Goal: Task Accomplishment & Management: Manage account settings

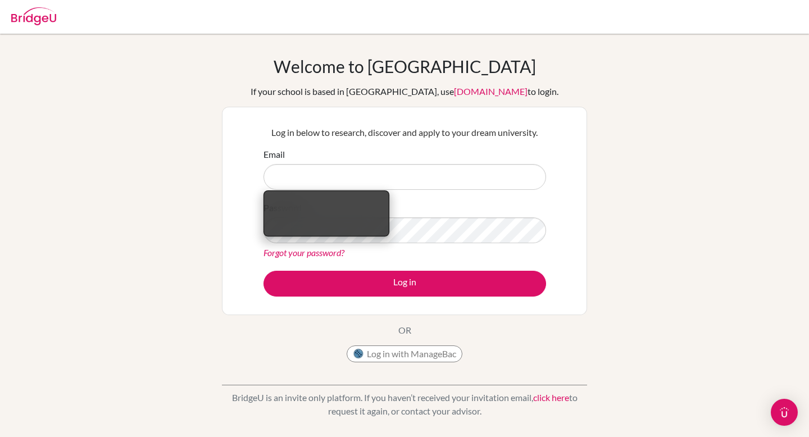
click at [353, 173] on input "Email" at bounding box center [404, 177] width 283 height 26
click at [289, 178] on input "Email" at bounding box center [404, 177] width 283 height 26
click at [335, 172] on input "Email" at bounding box center [404, 177] width 283 height 26
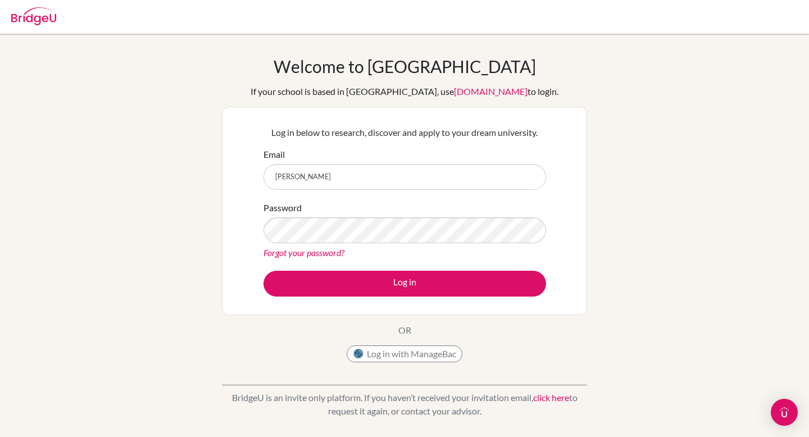
click at [369, 192] on form "Email [PERSON_NAME] Password Forgot your password? Log in" at bounding box center [404, 222] width 283 height 149
click at [372, 181] on input "[PERSON_NAME]" at bounding box center [404, 177] width 283 height 26
click at [307, 174] on input "[PERSON_NAME]" at bounding box center [404, 177] width 283 height 26
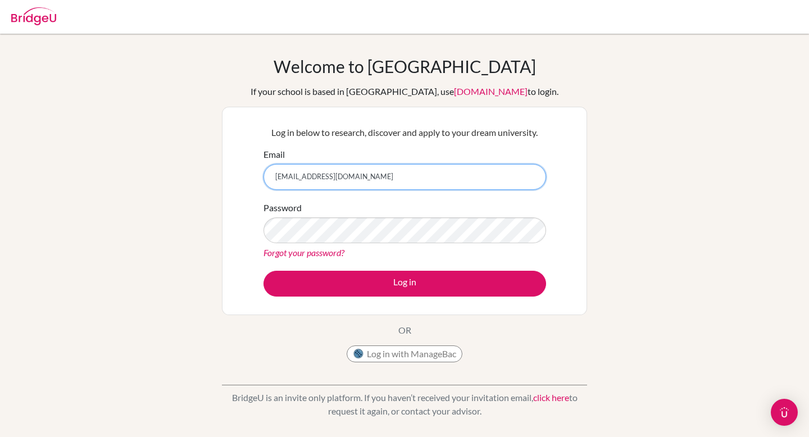
type input "[EMAIL_ADDRESS][DOMAIN_NAME]"
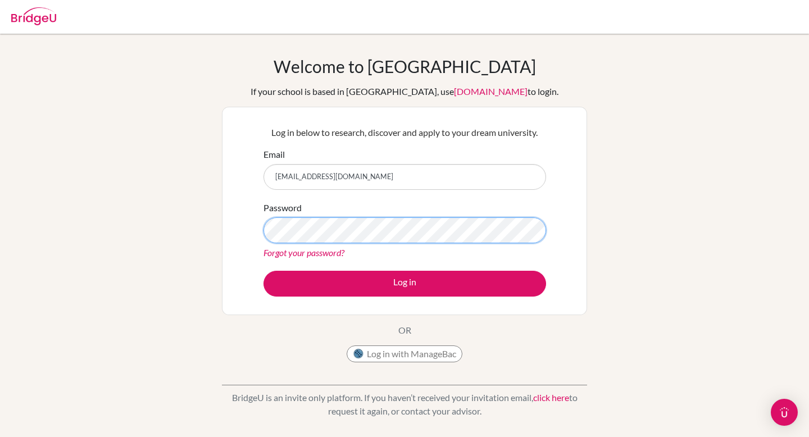
click at [263, 271] on button "Log in" at bounding box center [404, 284] width 283 height 26
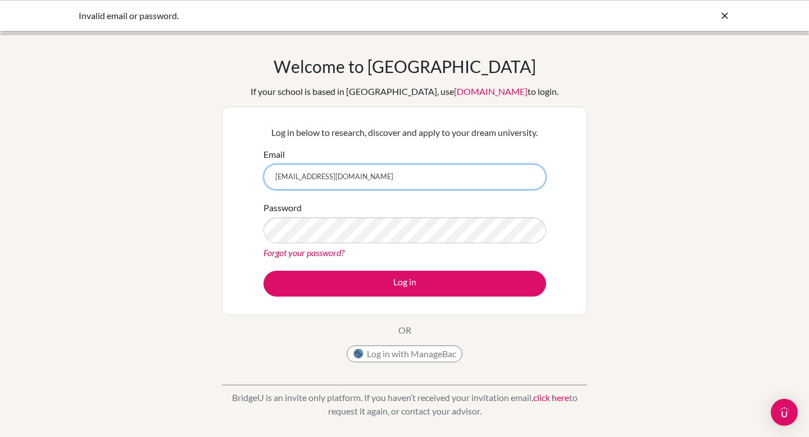
click at [365, 178] on input "[EMAIL_ADDRESS][DOMAIN_NAME]" at bounding box center [404, 177] width 283 height 26
drag, startPoint x: 369, startPoint y: 172, endPoint x: 253, endPoint y: 172, distance: 116.3
click at [252, 172] on div "Log in below to research, discover and apply to your dream university. Email [E…" at bounding box center [404, 211] width 365 height 208
type input "[PERSON_NAME][EMAIL_ADDRESS][DOMAIN_NAME]"
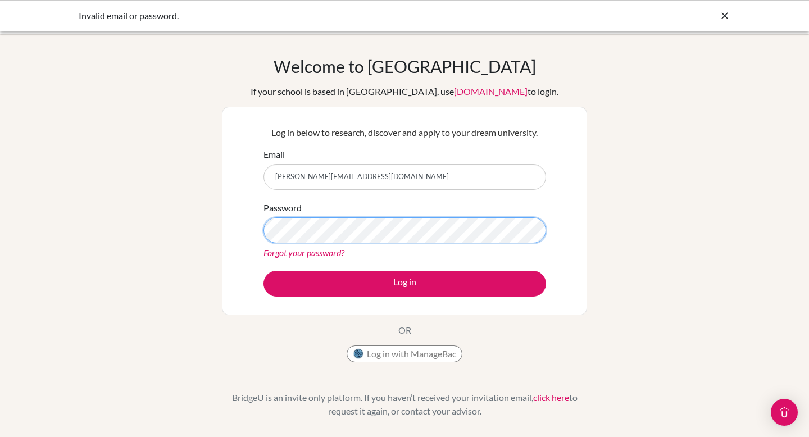
click at [263, 271] on button "Log in" at bounding box center [404, 284] width 283 height 26
